Goal: Transaction & Acquisition: Purchase product/service

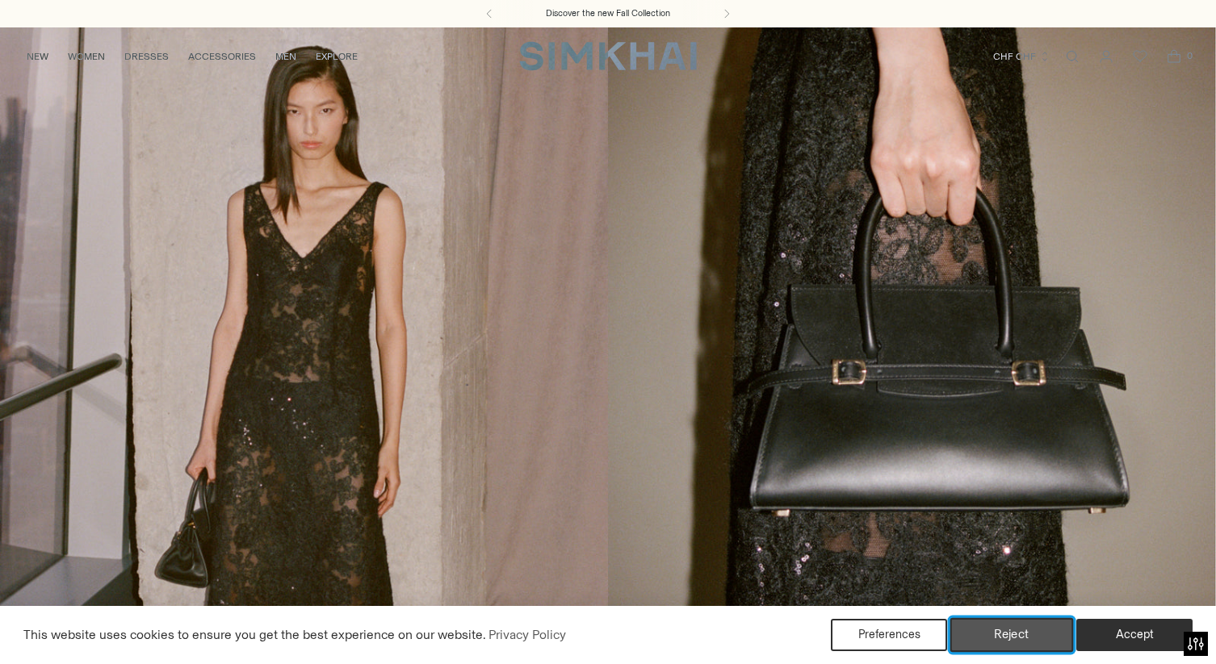
click at [990, 634] on button "Reject" at bounding box center [1012, 635] width 124 height 34
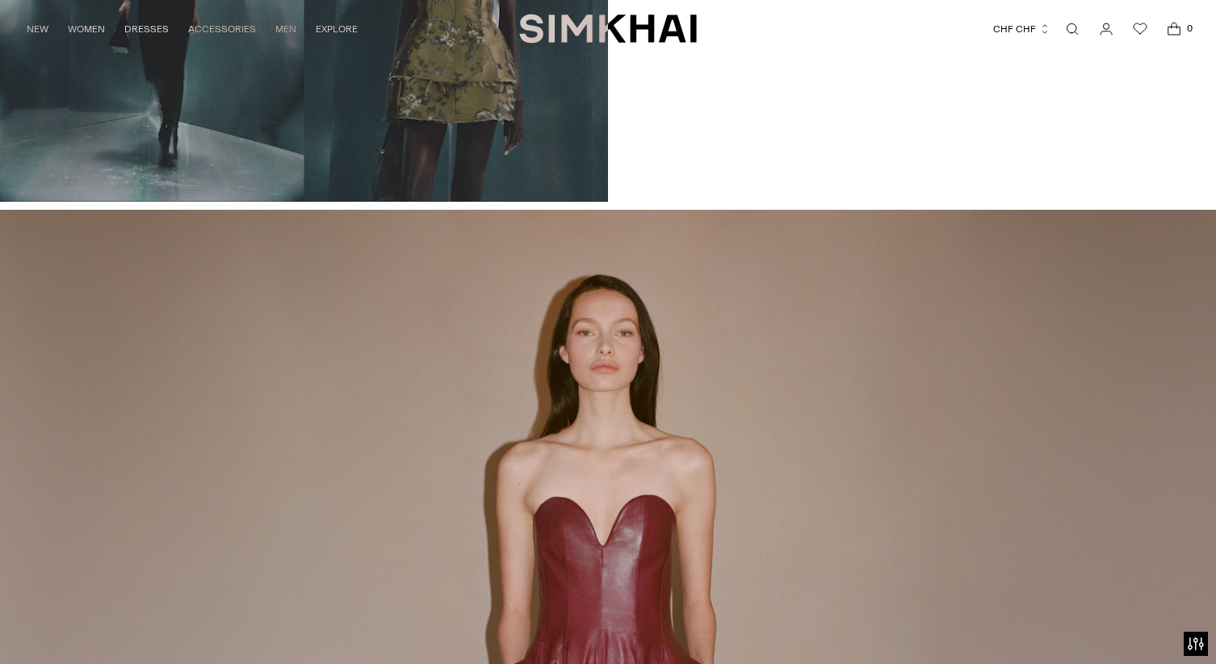
scroll to position [1802, 0]
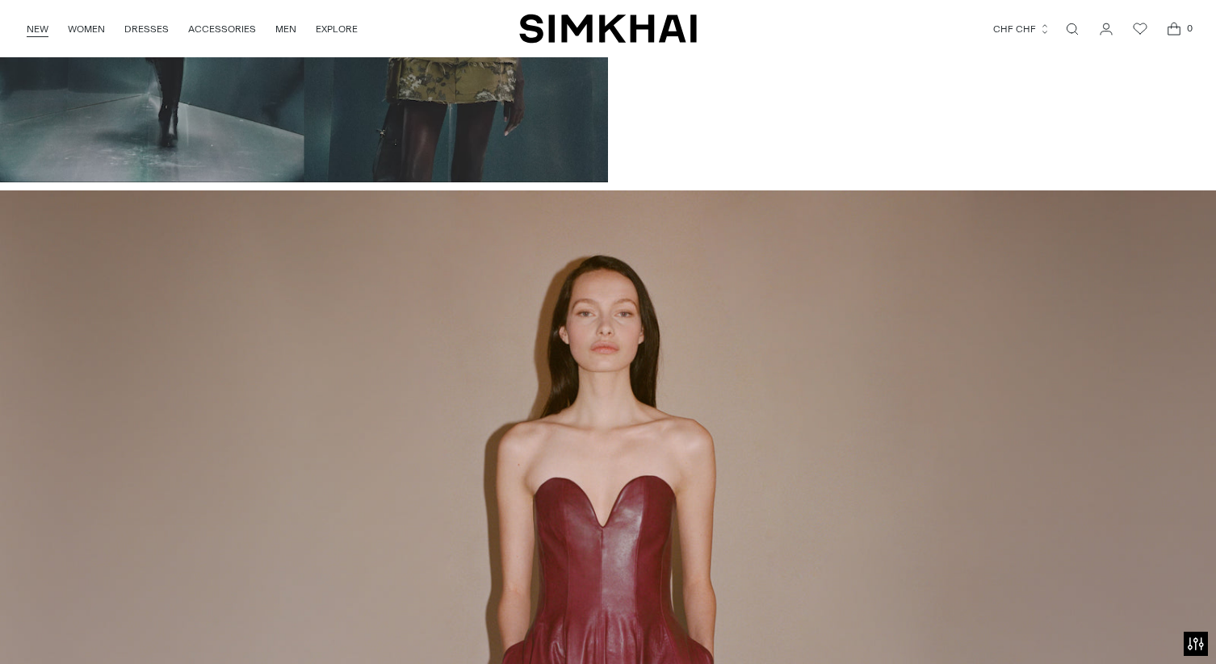
click at [27, 35] on link "NEW" at bounding box center [38, 29] width 22 height 36
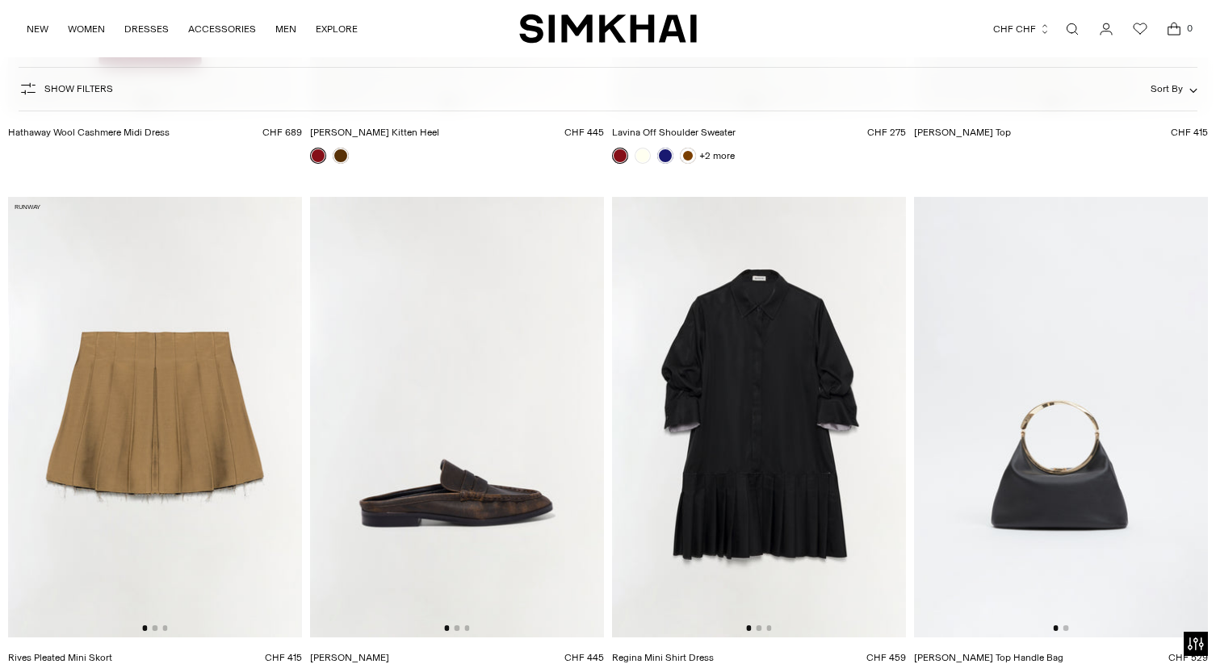
scroll to position [10702, 0]
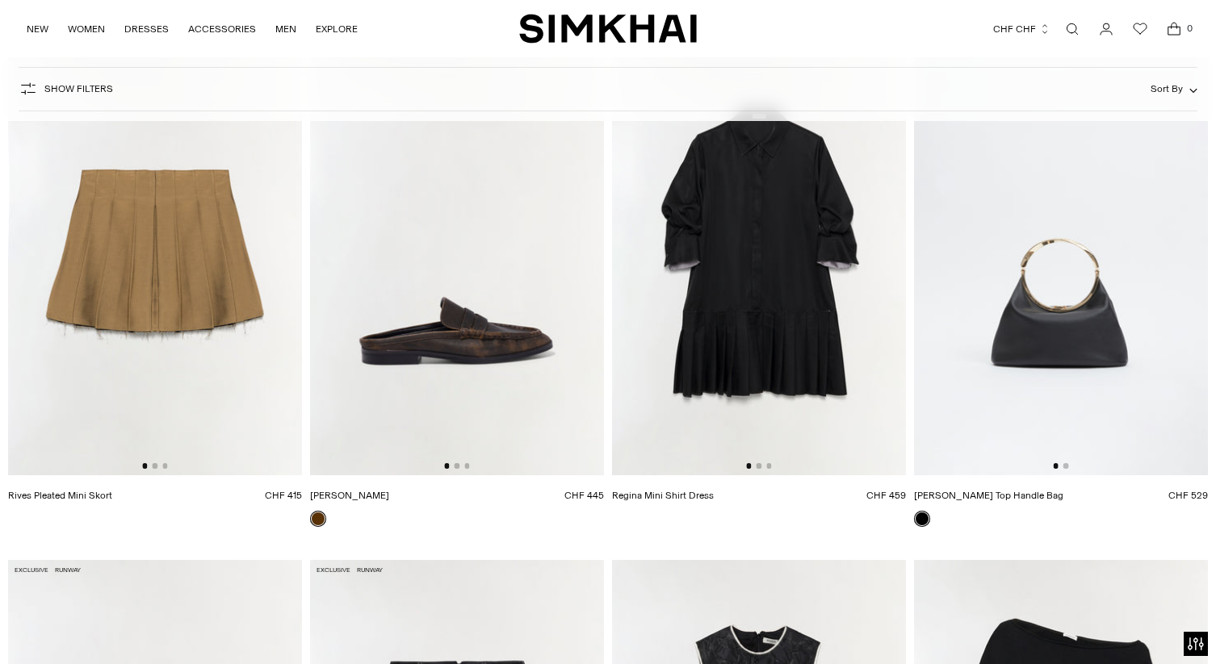
click at [747, 244] on img at bounding box center [759, 255] width 294 height 441
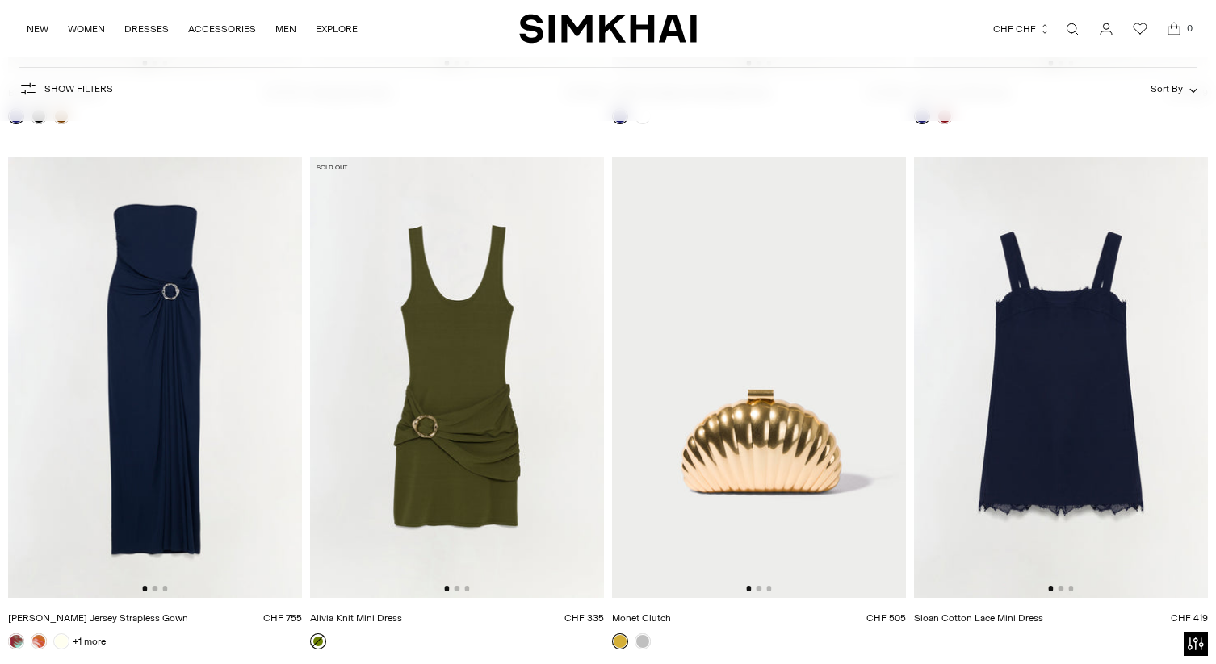
scroll to position [26939, 0]
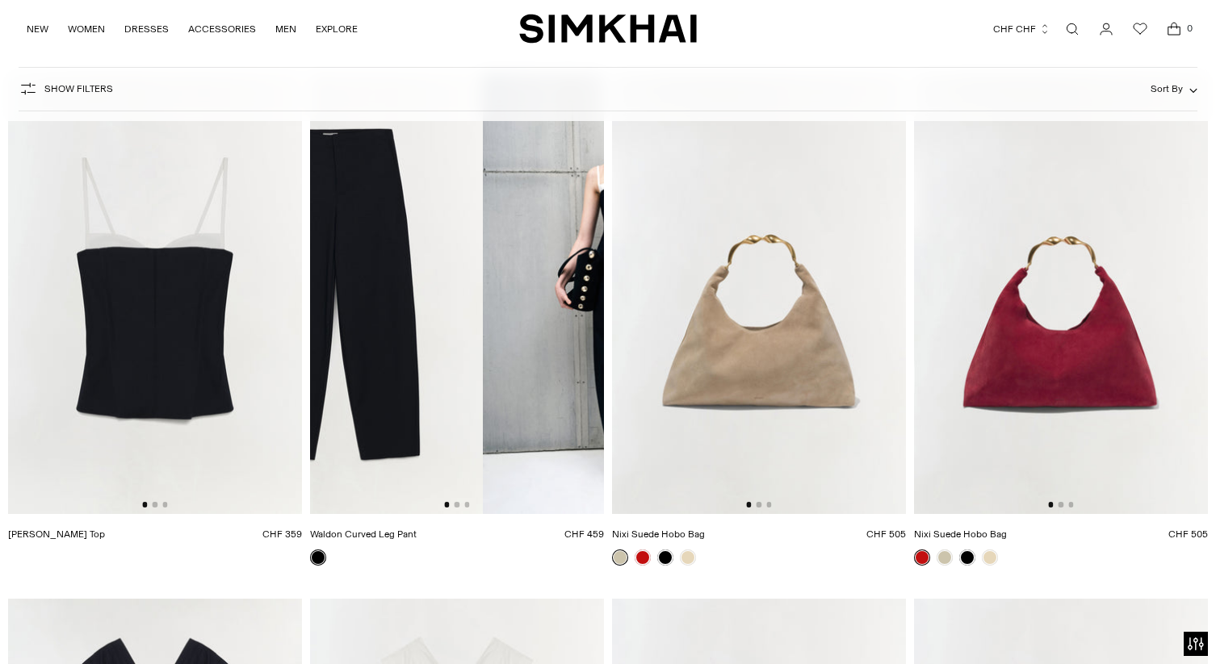
click at [419, 269] on img at bounding box center [336, 293] width 294 height 441
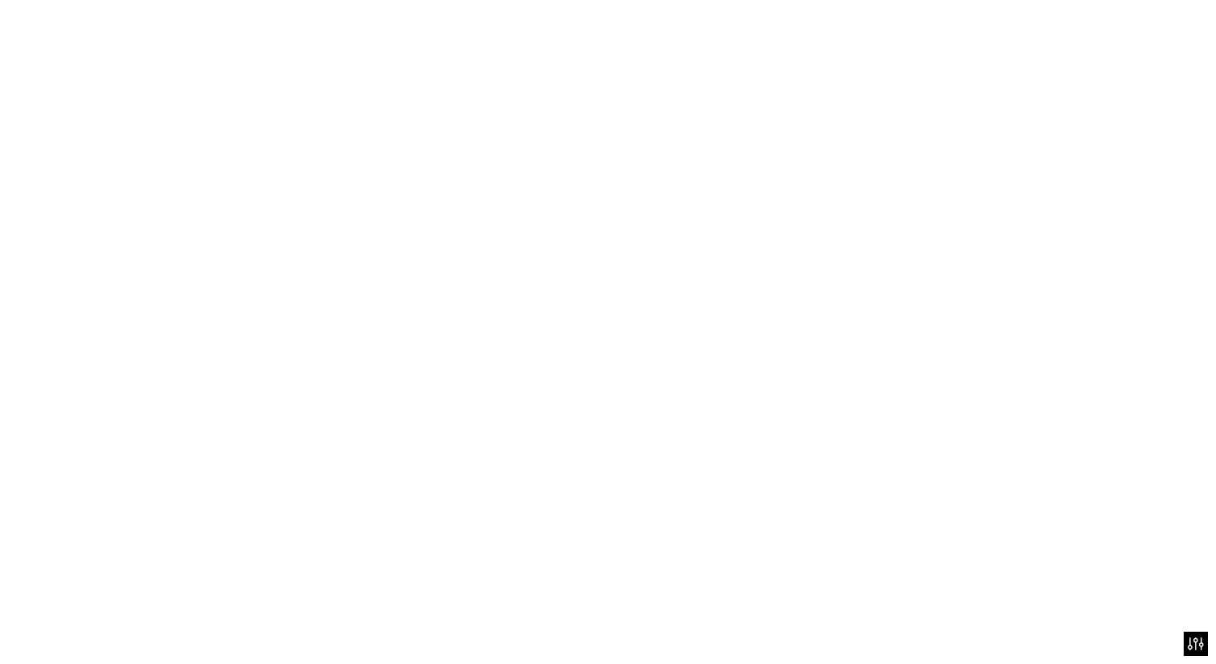
scroll to position [0, 0]
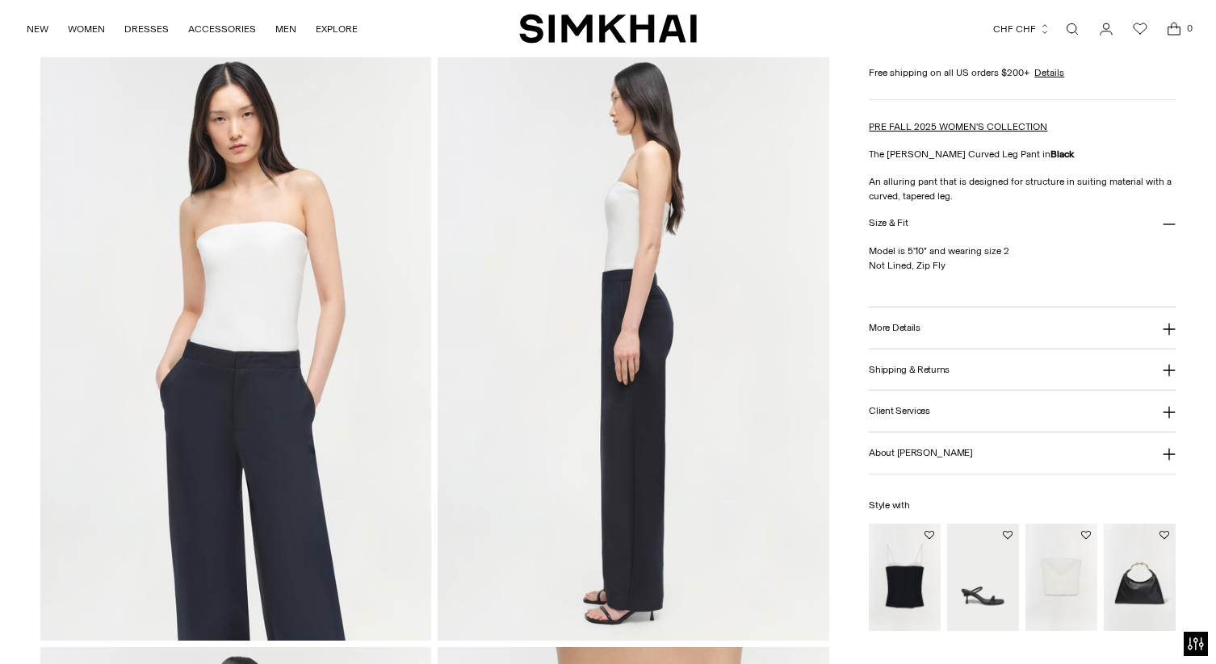
scroll to position [668, 0]
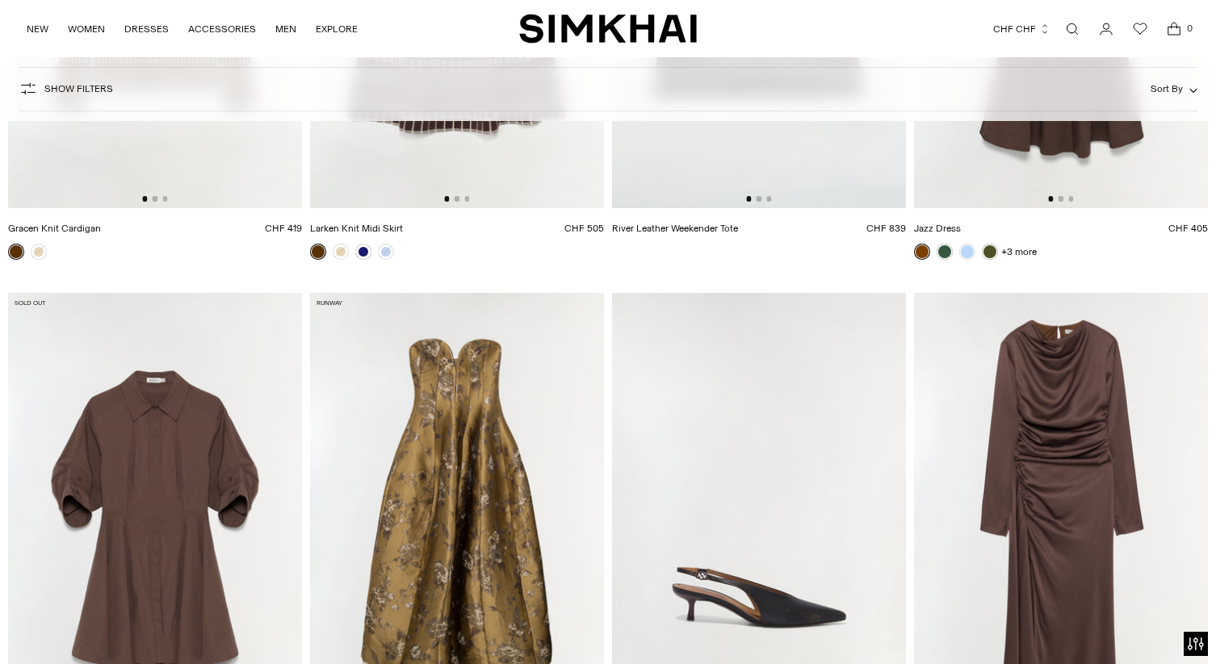
scroll to position [20568, 0]
